Goal: Check status: Check status

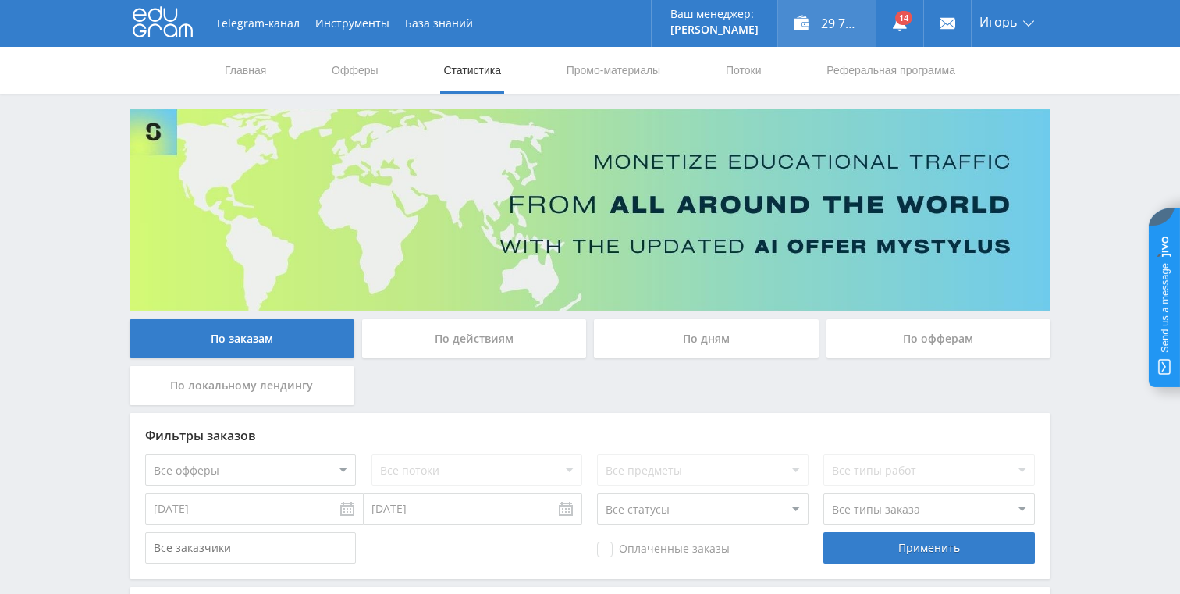
click at [836, 16] on div "29 772,90 ₽" at bounding box center [827, 23] width 98 height 47
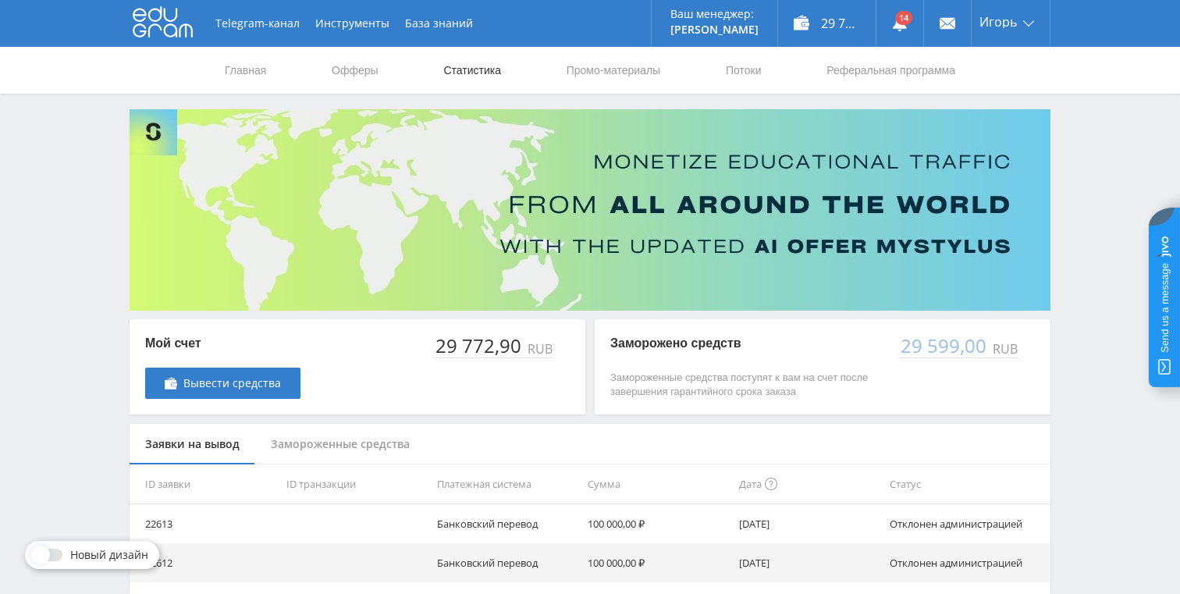
click at [479, 64] on link "Статистика" at bounding box center [472, 70] width 61 height 47
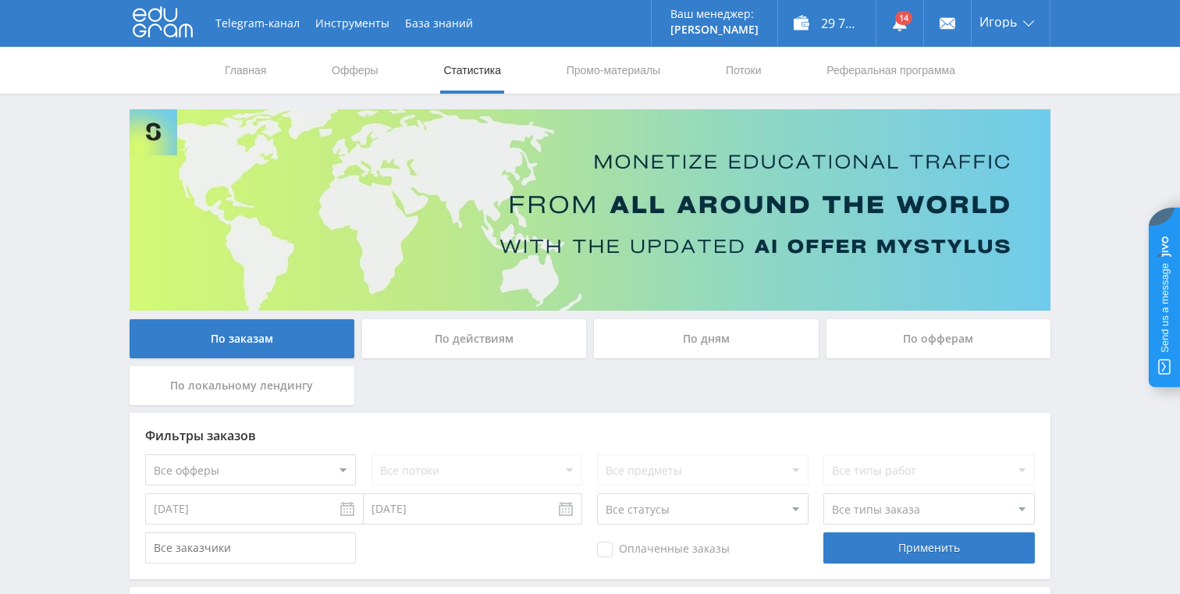
click at [699, 340] on div "По дням" at bounding box center [706, 338] width 225 height 39
click at [0, 0] on input "По дням" at bounding box center [0, 0] width 0 height 0
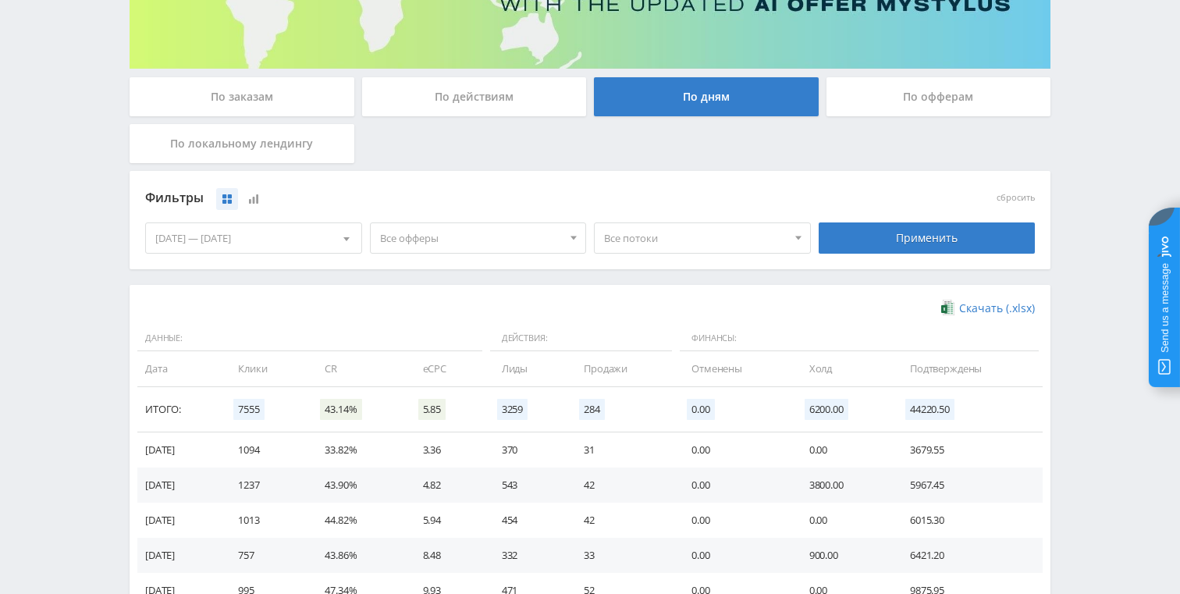
scroll to position [427, 0]
